Goal: Register for event/course

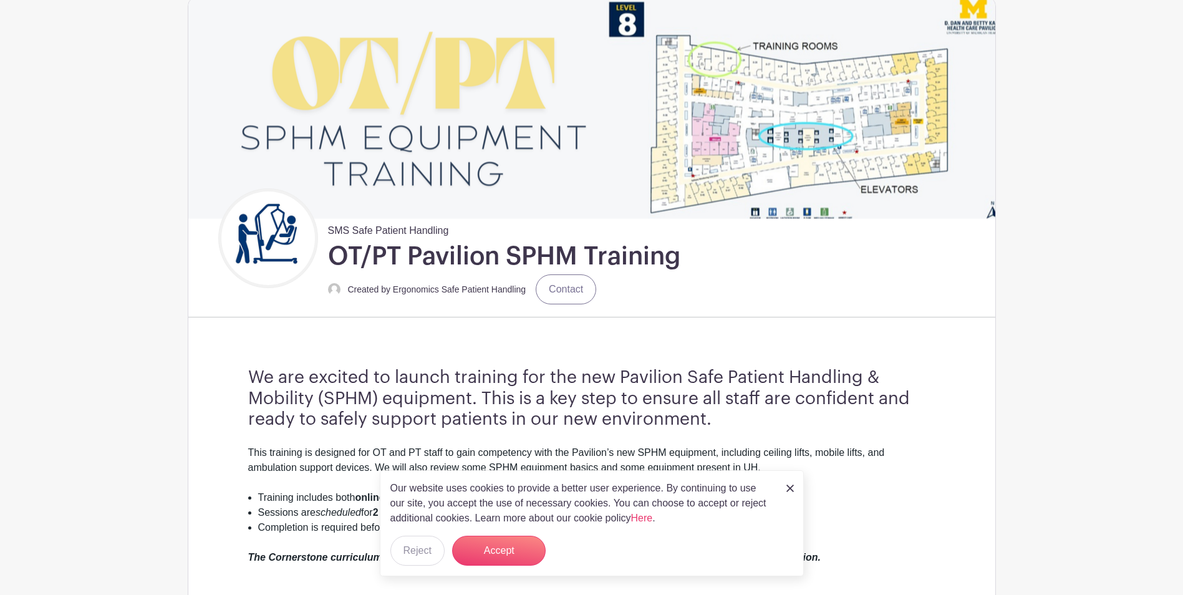
scroll to position [125, 0]
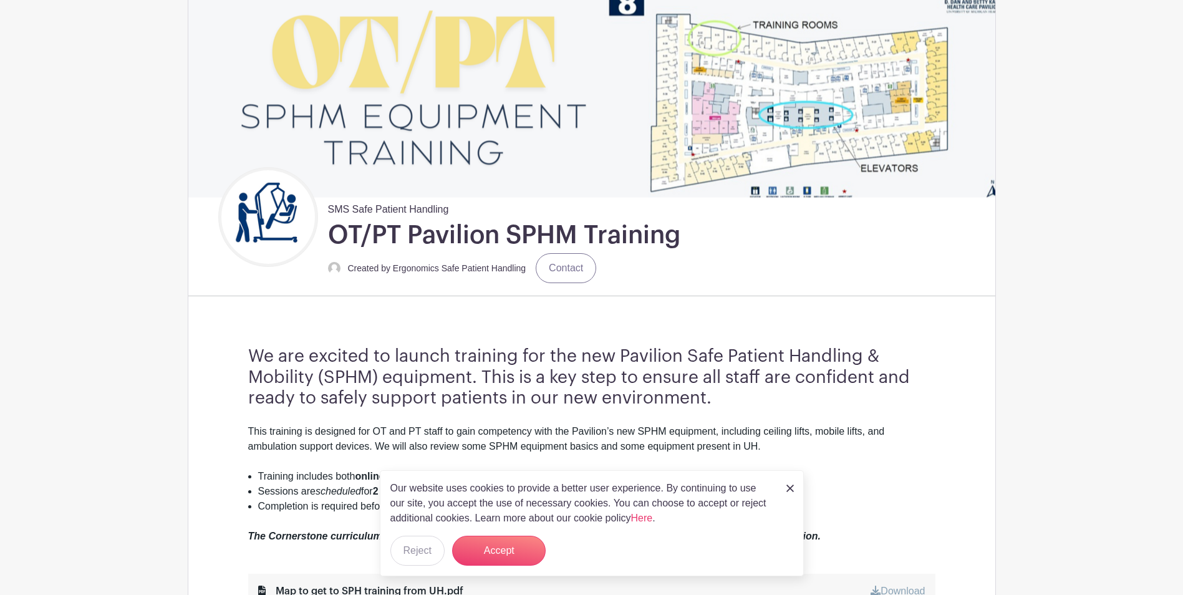
click at [792, 492] on link at bounding box center [790, 487] width 7 height 15
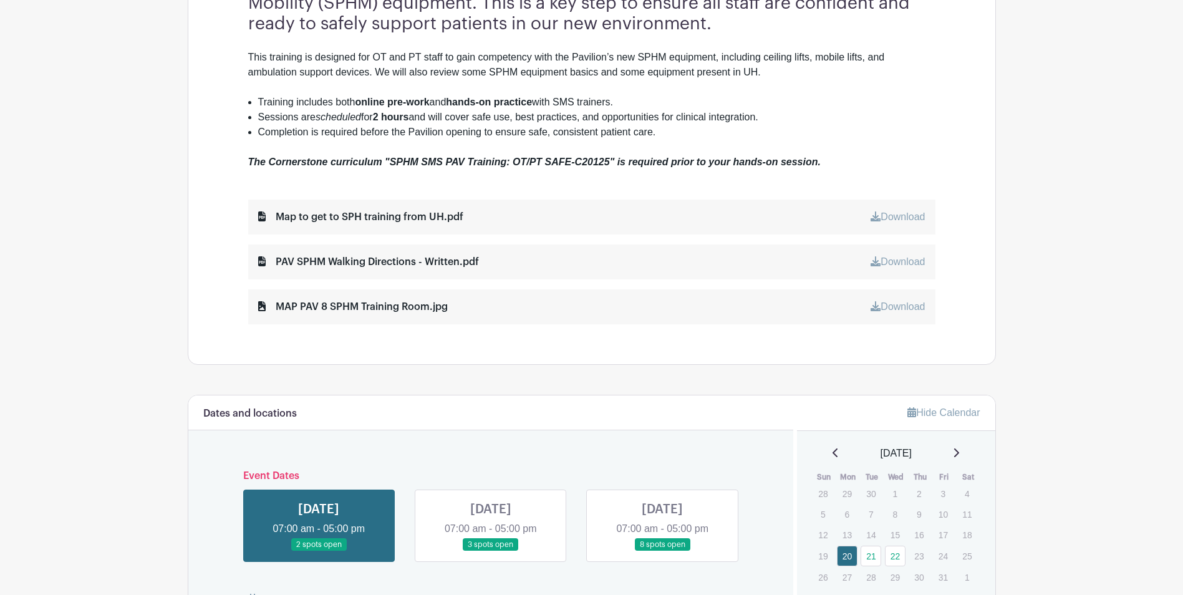
scroll to position [561, 0]
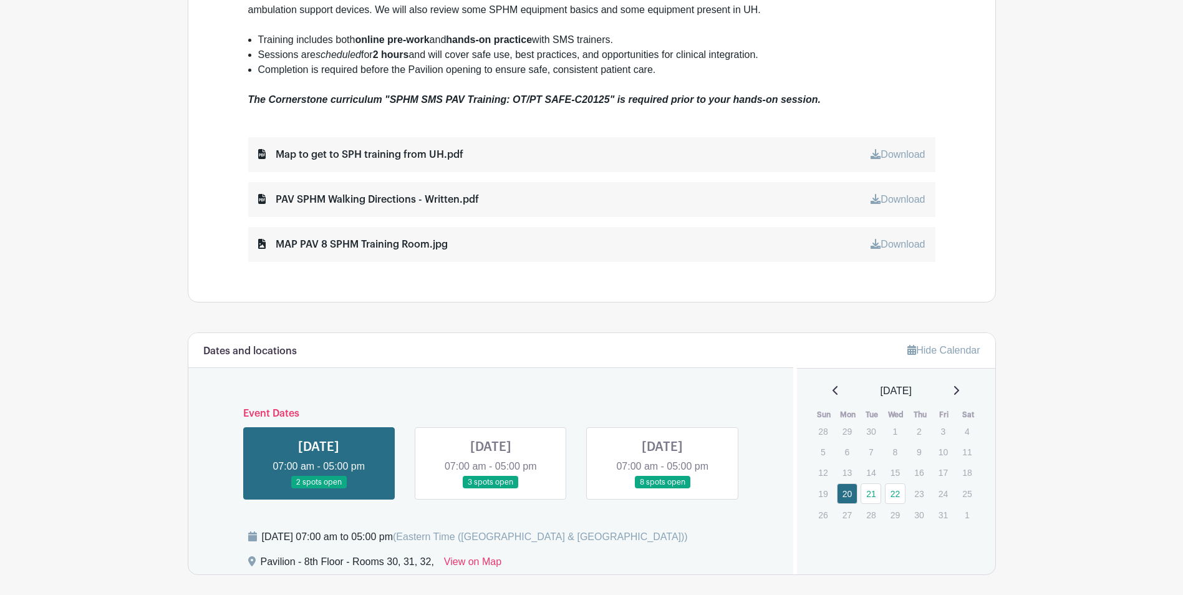
click at [319, 489] on link at bounding box center [319, 489] width 0 height 0
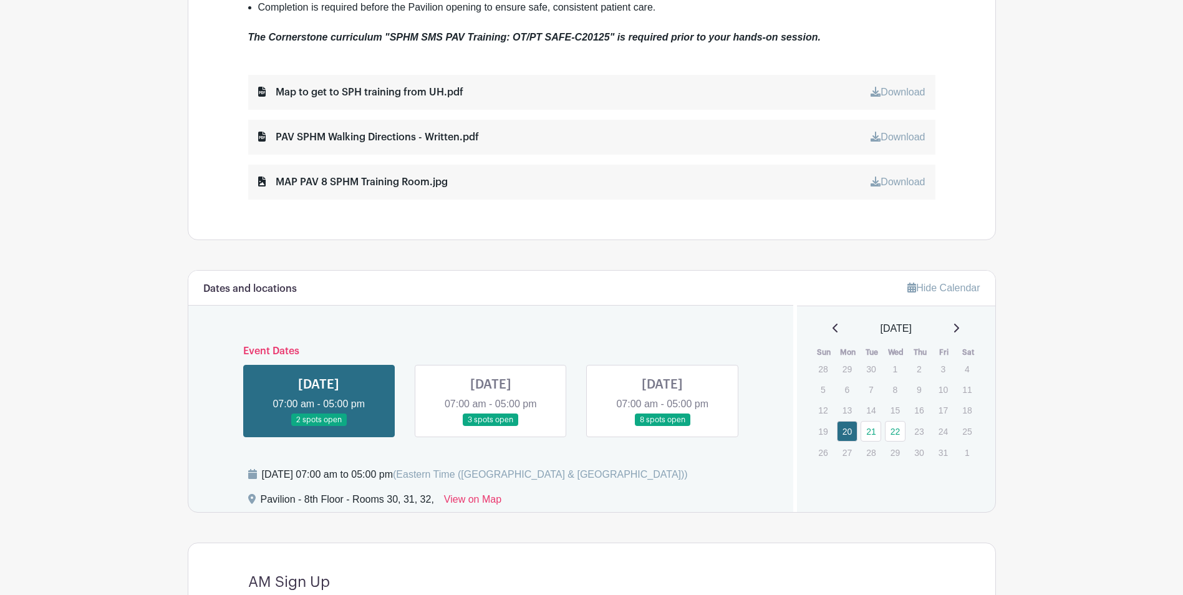
scroll to position [686, 0]
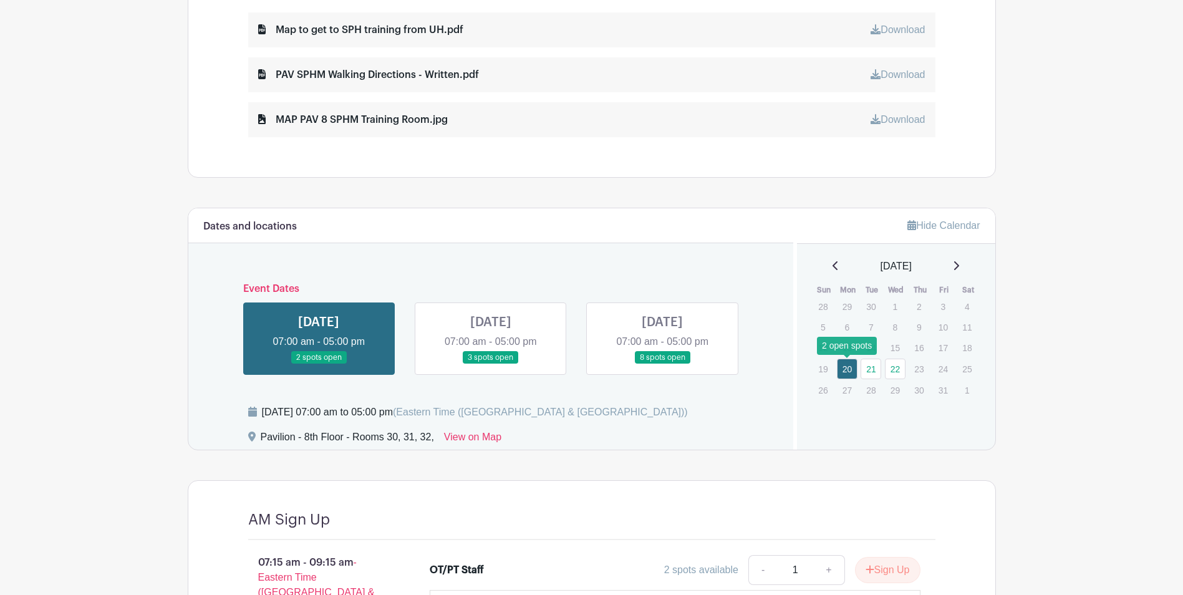
click at [847, 374] on link "20" at bounding box center [847, 369] width 21 height 21
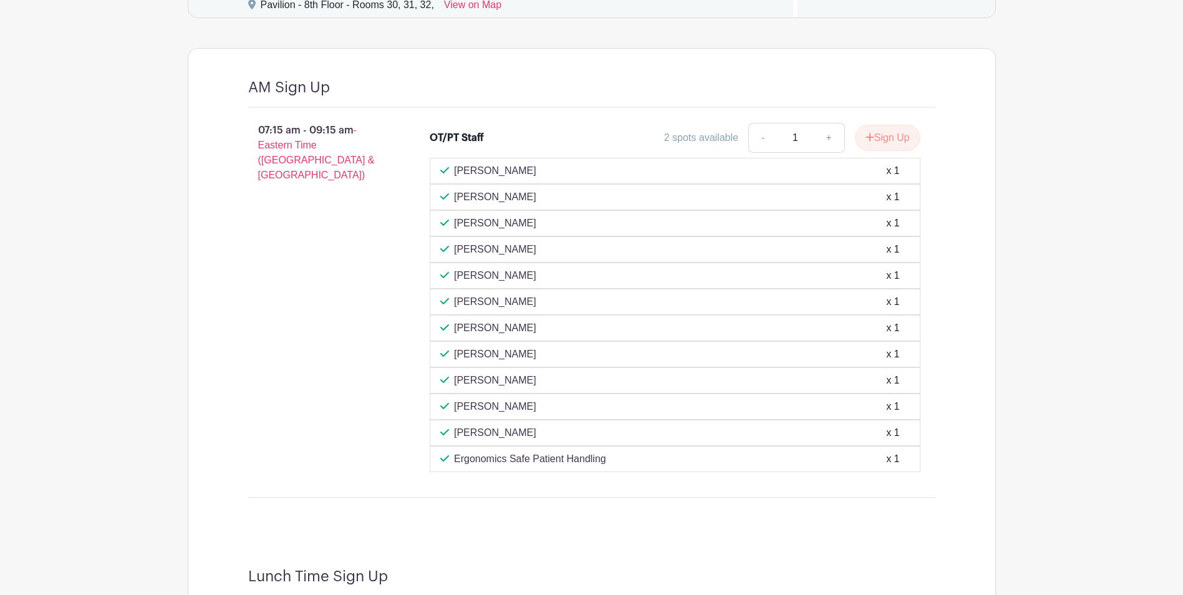
scroll to position [1117, 0]
click at [872, 143] on button "Sign Up" at bounding box center [888, 139] width 66 height 26
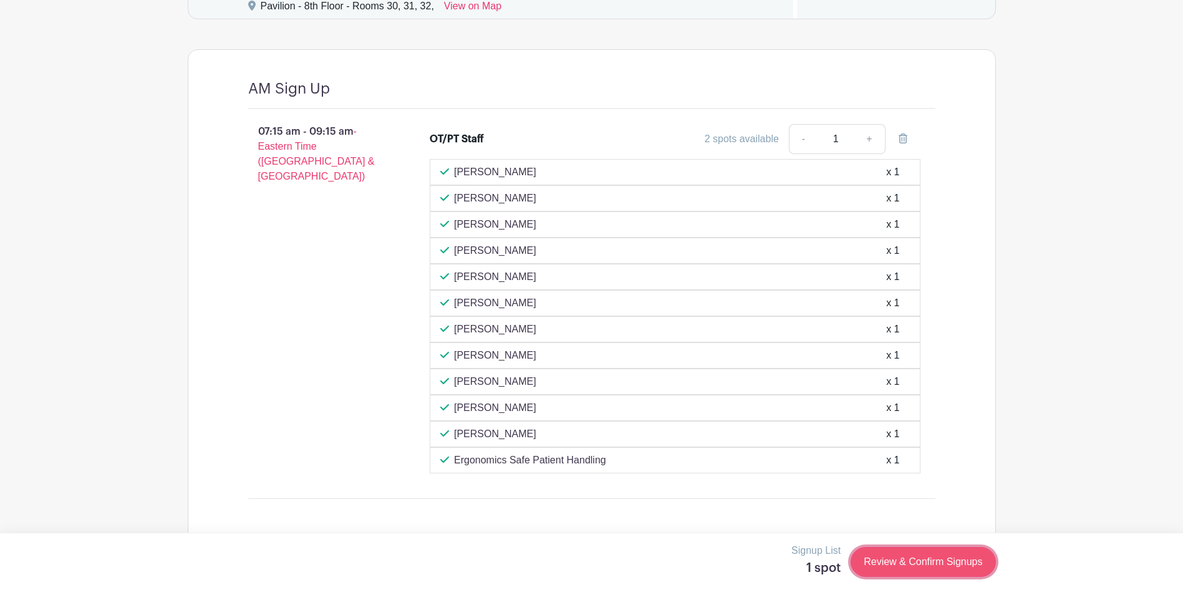
click at [916, 563] on link "Review & Confirm Signups" at bounding box center [923, 562] width 145 height 30
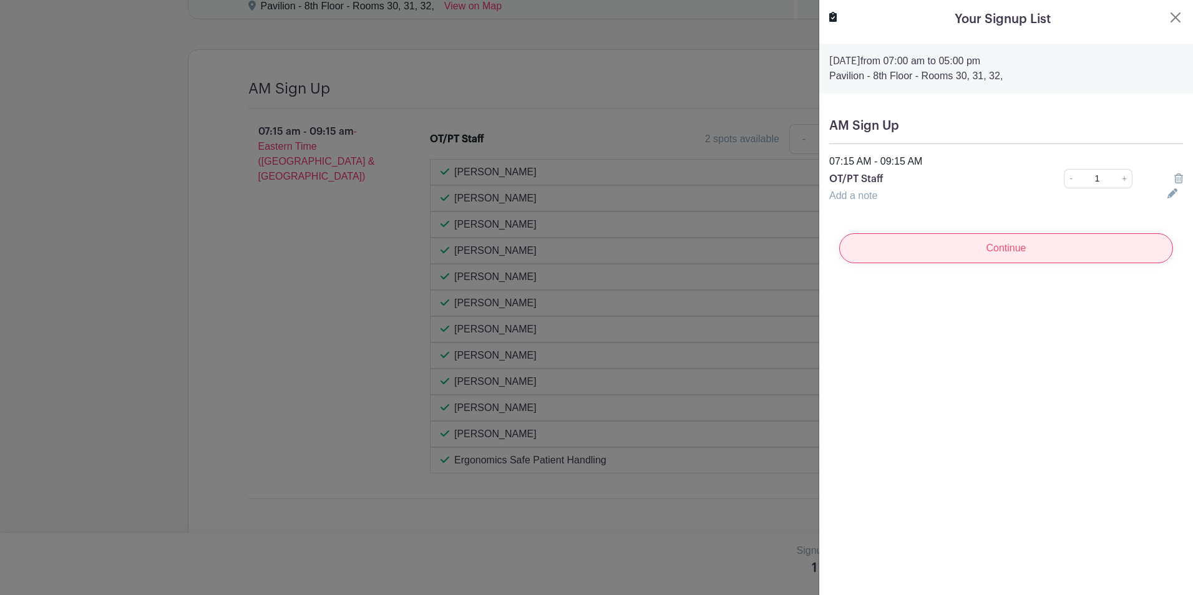
click at [959, 255] on input "Continue" at bounding box center [1006, 248] width 334 height 30
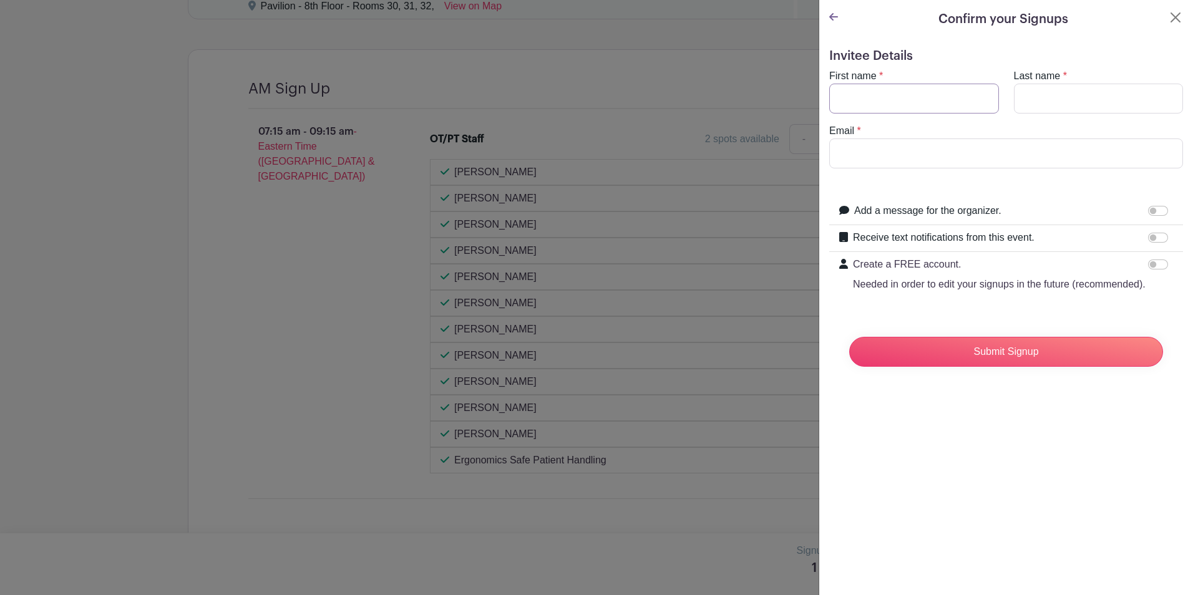
click at [879, 100] on input "First name" at bounding box center [914, 99] width 170 height 30
type input "[PERSON_NAME]"
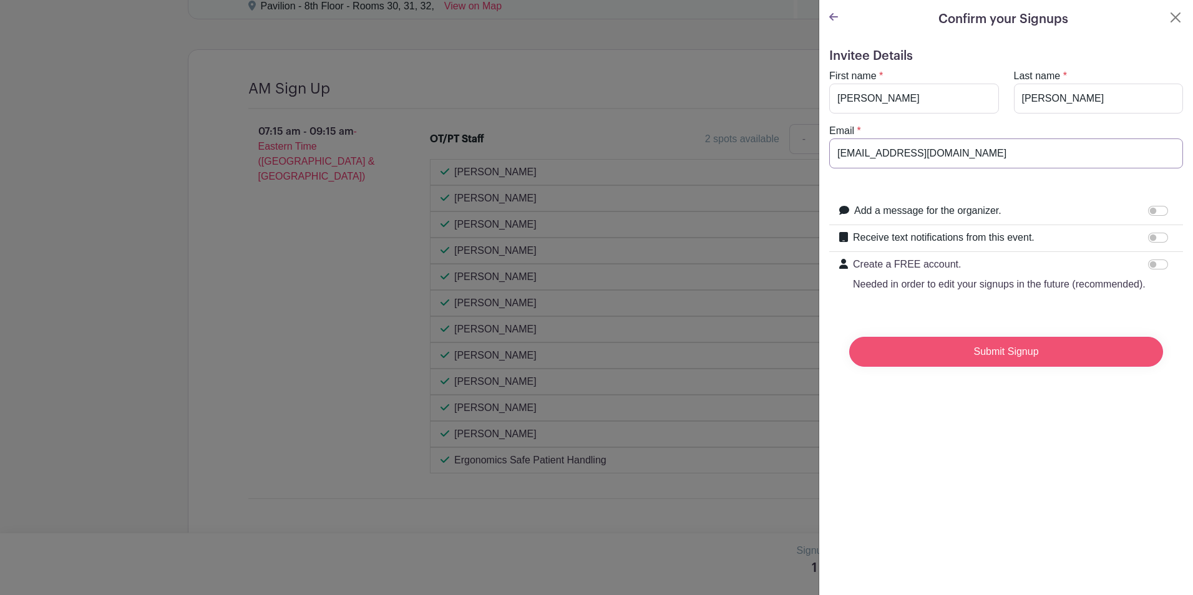
type input "[EMAIL_ADDRESS][DOMAIN_NAME]"
click at [1022, 367] on input "Submit Signup" at bounding box center [1006, 352] width 314 height 30
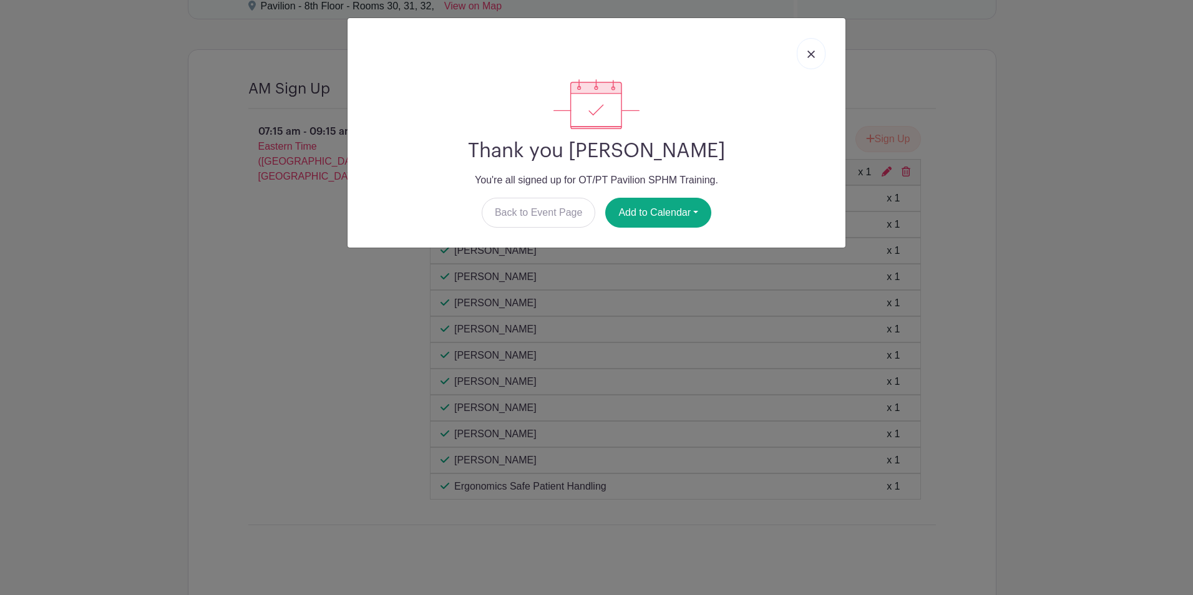
click at [807, 57] on img at bounding box center [810, 54] width 7 height 7
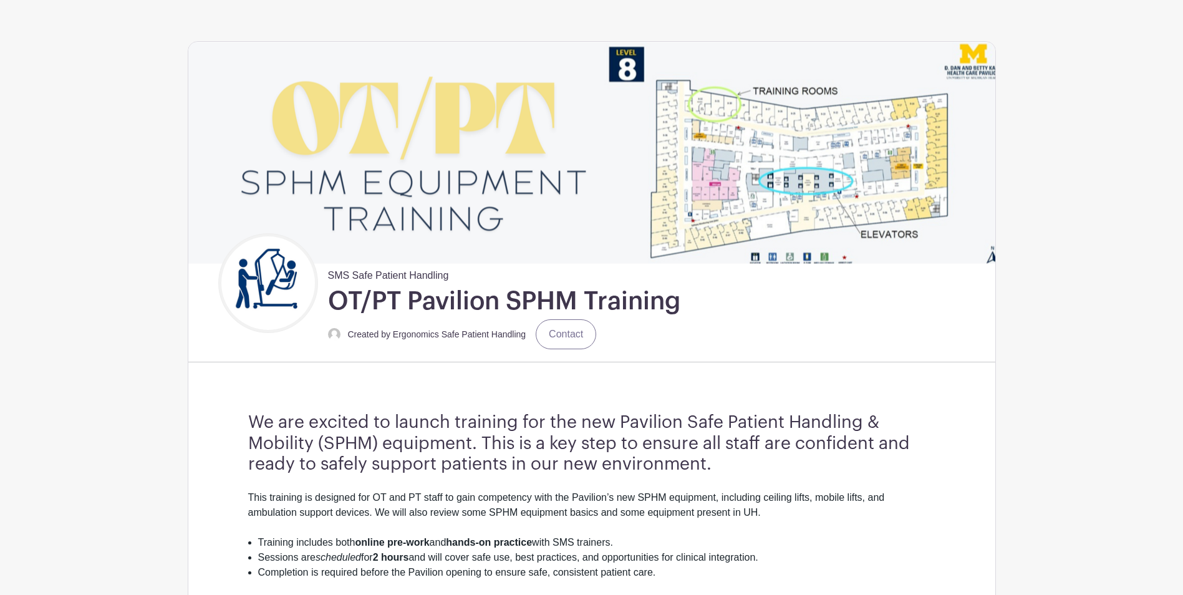
scroll to position [0, 0]
